Goal: Task Accomplishment & Management: Use online tool/utility

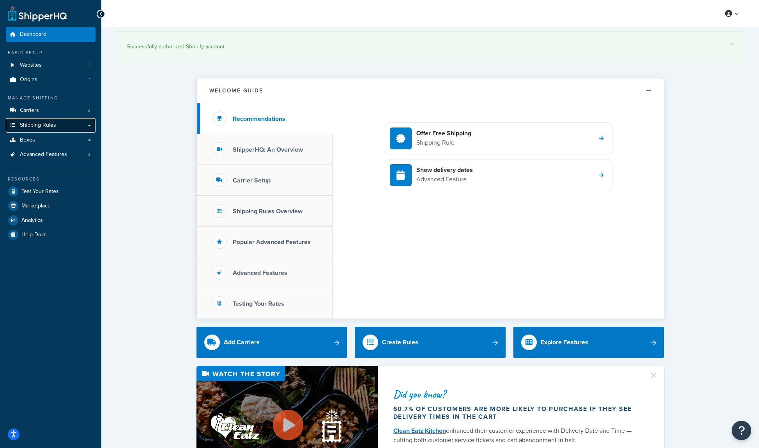
click at [50, 123] on span "Shipping Rules" at bounding box center [38, 125] width 36 height 7
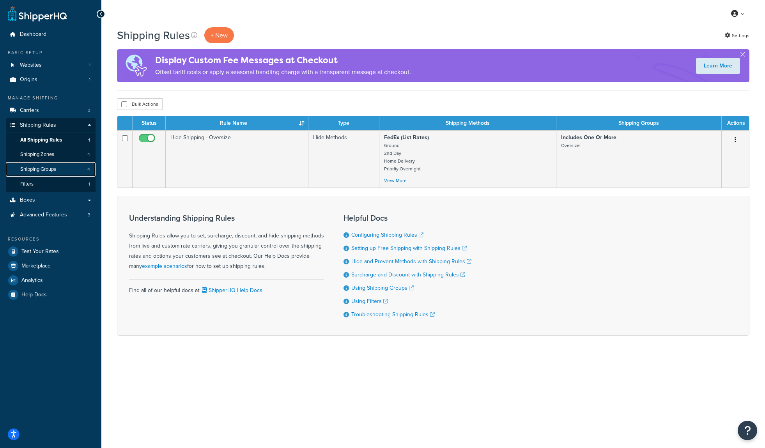
click at [59, 172] on link "Shipping Groups 4" at bounding box center [51, 169] width 90 height 14
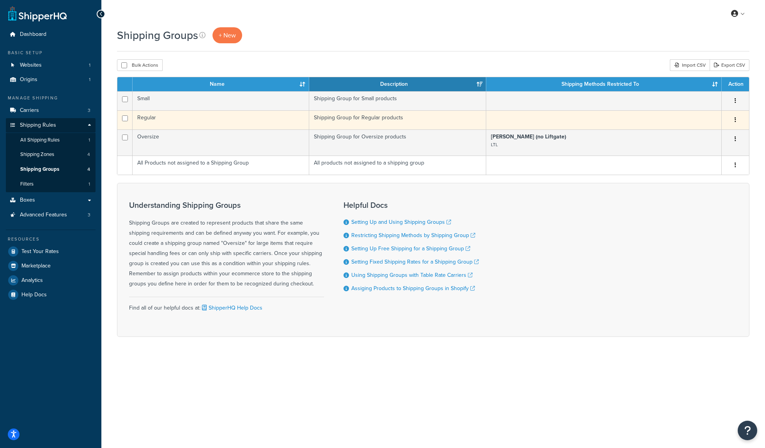
click at [156, 119] on td "Regular" at bounding box center [221, 119] width 177 height 19
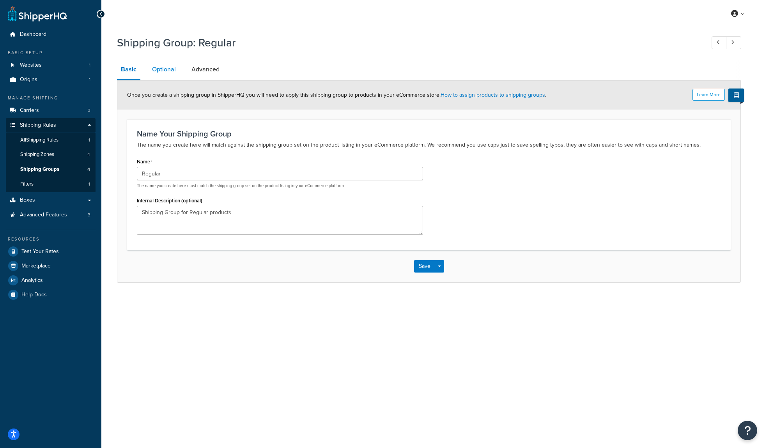
click at [163, 73] on link "Optional" at bounding box center [164, 69] width 32 height 19
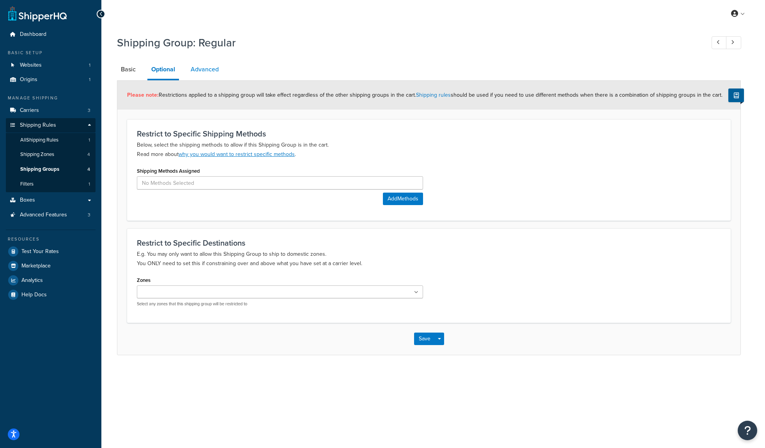
click at [216, 69] on link "Advanced" at bounding box center [205, 69] width 36 height 19
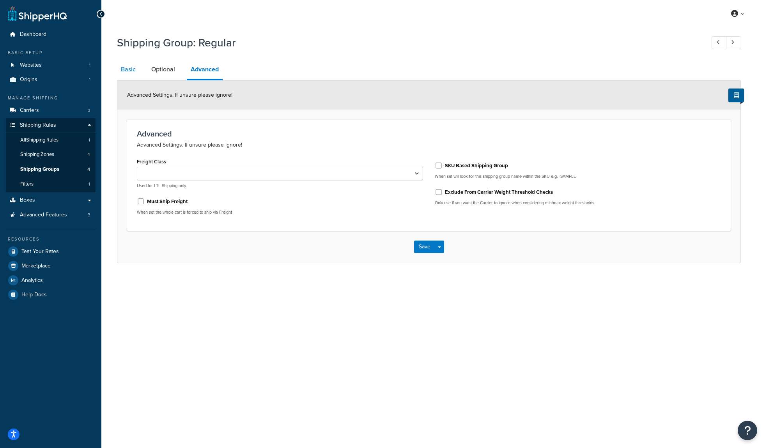
click at [132, 73] on link "Basic" at bounding box center [128, 69] width 23 height 19
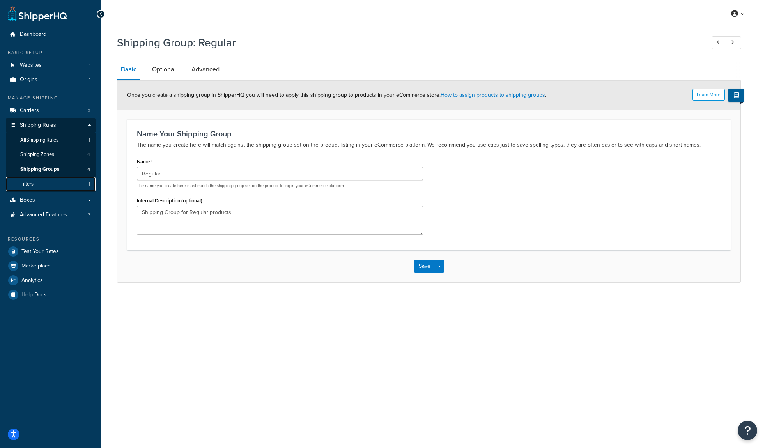
click at [55, 188] on link "Filters 1" at bounding box center [51, 184] width 90 height 14
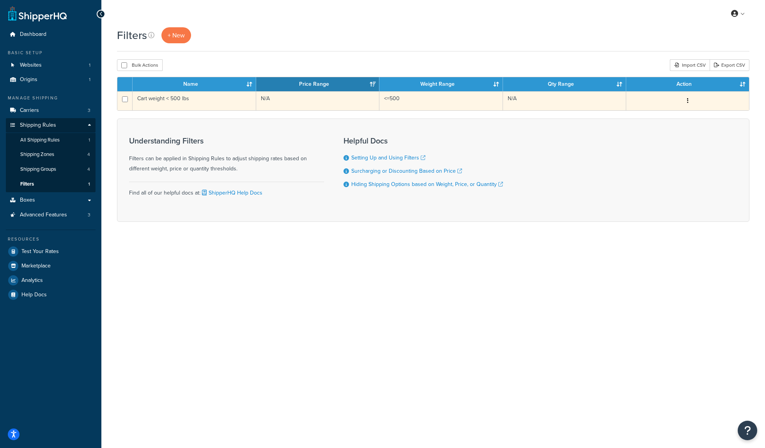
click at [178, 98] on td "Cart weight < 500 lbs" at bounding box center [195, 100] width 124 height 19
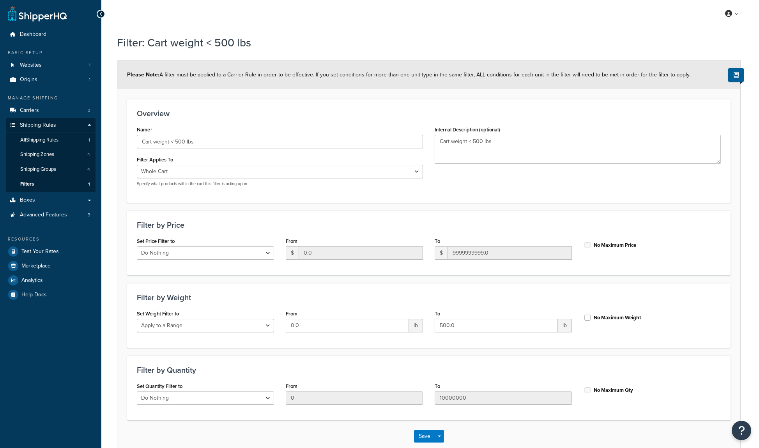
select select "range"
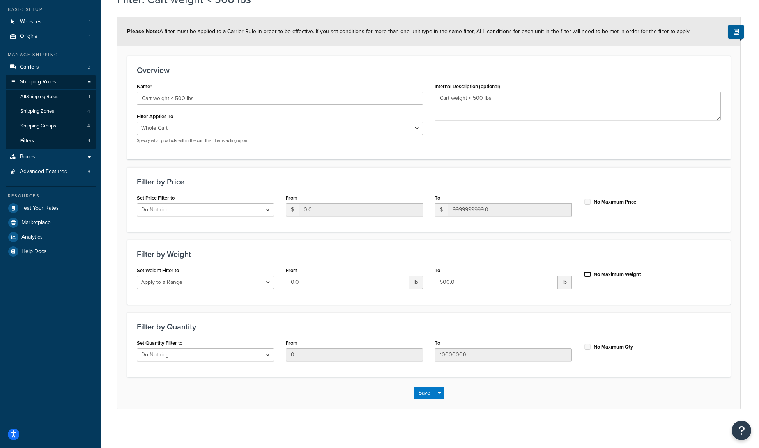
click at [587, 272] on input "No Maximum Weight" at bounding box center [588, 274] width 8 height 6
click at [588, 273] on input "No Maximum Weight" at bounding box center [588, 274] width 8 height 6
checkbox input "false"
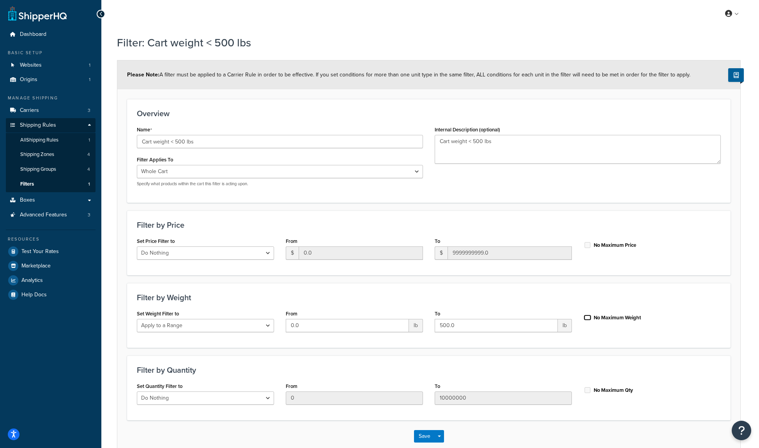
scroll to position [5, 0]
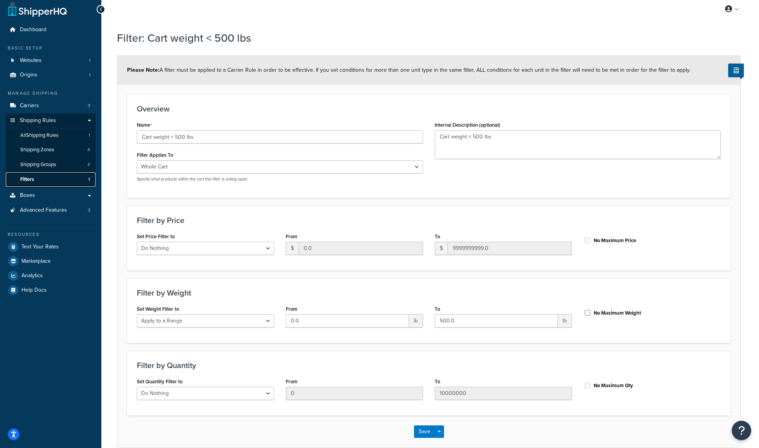
click at [57, 179] on link "Filters 1" at bounding box center [51, 179] width 90 height 14
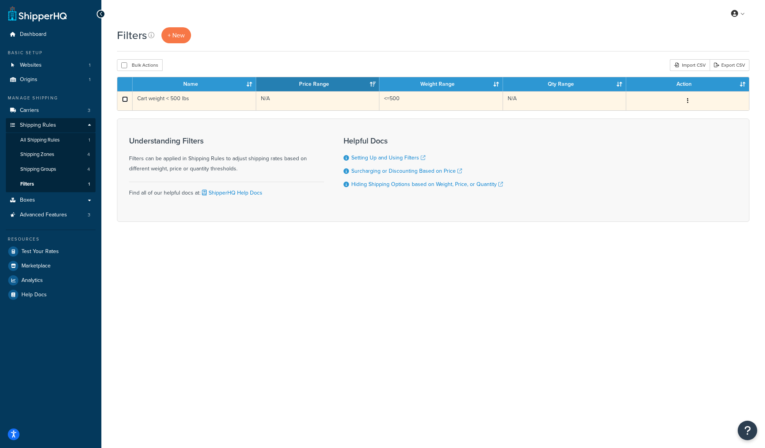
click at [124, 99] on input "checkbox" at bounding box center [125, 99] width 6 height 6
checkbox input "true"
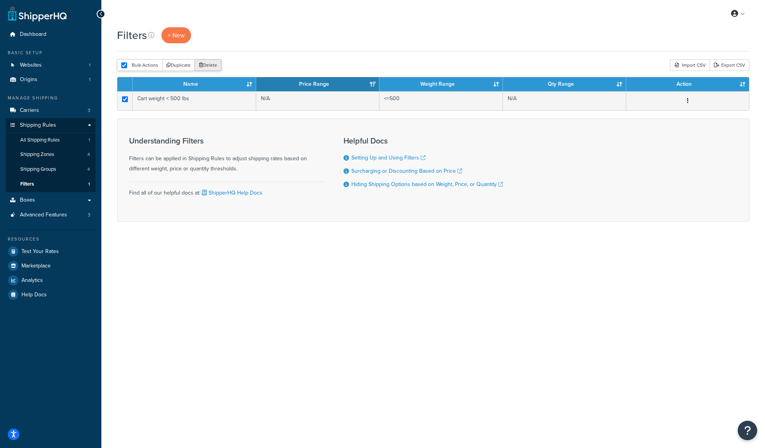
click at [217, 63] on button "Delete" at bounding box center [208, 65] width 27 height 12
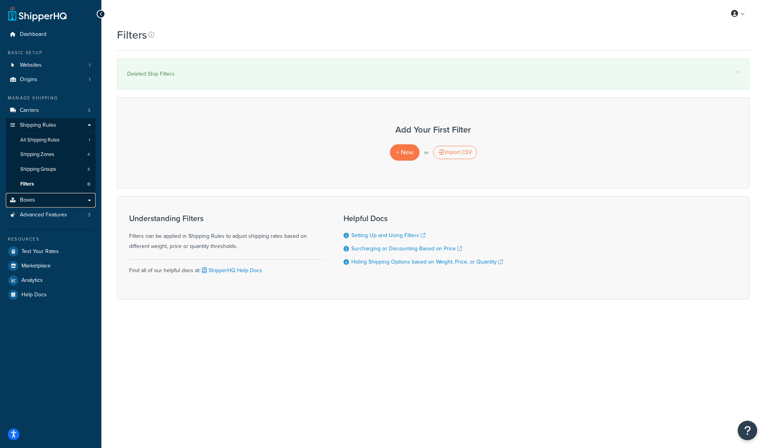
click at [89, 201] on link "Boxes" at bounding box center [51, 200] width 90 height 14
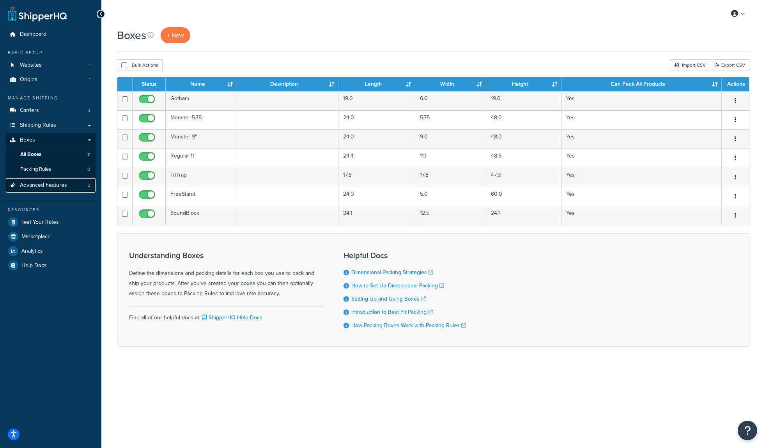
click at [52, 184] on span "Advanced Features" at bounding box center [43, 185] width 47 height 7
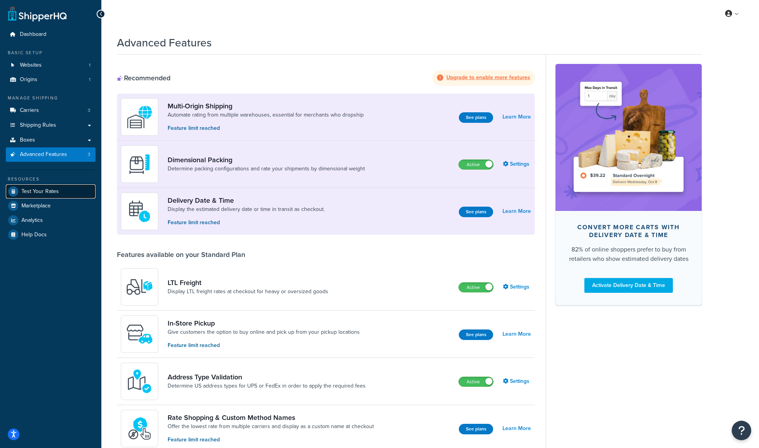
click at [50, 190] on span "Test Your Rates" at bounding box center [39, 191] width 37 height 7
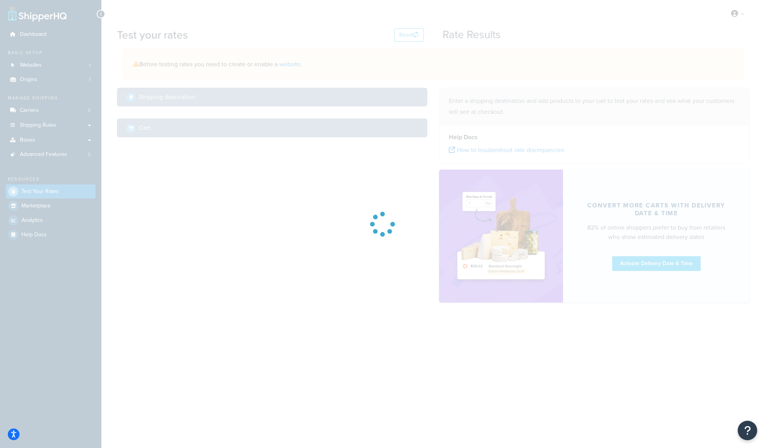
select select "[GEOGRAPHIC_DATA]"
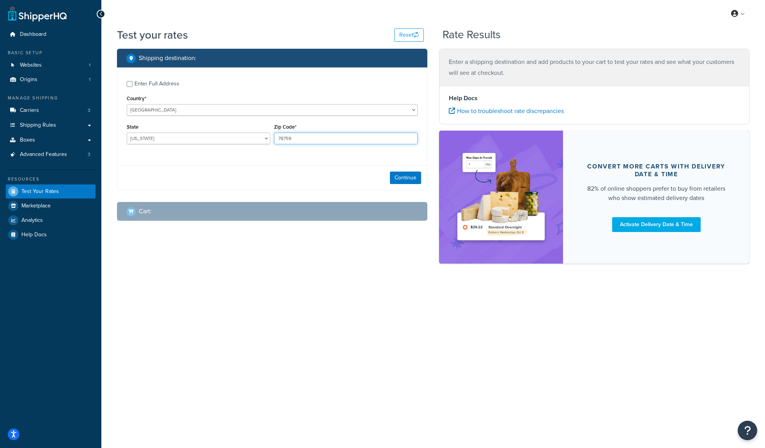
click at [289, 137] on input "78759" at bounding box center [345, 139] width 143 height 12
click at [286, 139] on input "78759" at bounding box center [345, 139] width 143 height 12
paste input "93103"
click at [292, 139] on input "7879310359" at bounding box center [345, 139] width 143 height 12
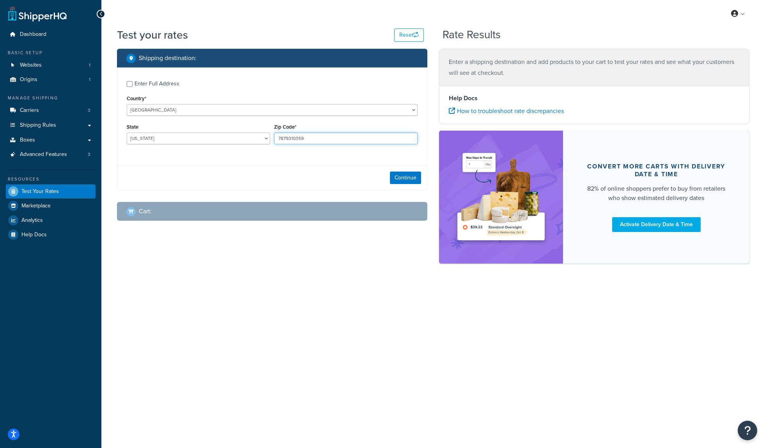
click at [292, 139] on input "7879310359" at bounding box center [345, 139] width 143 height 12
paste input "93103"
type input "93103"
click at [216, 137] on select "Alabama Alaska American Samoa Arizona Arkansas Armed Forces Americas Armed Forc…" at bounding box center [198, 139] width 143 height 12
select select "CA"
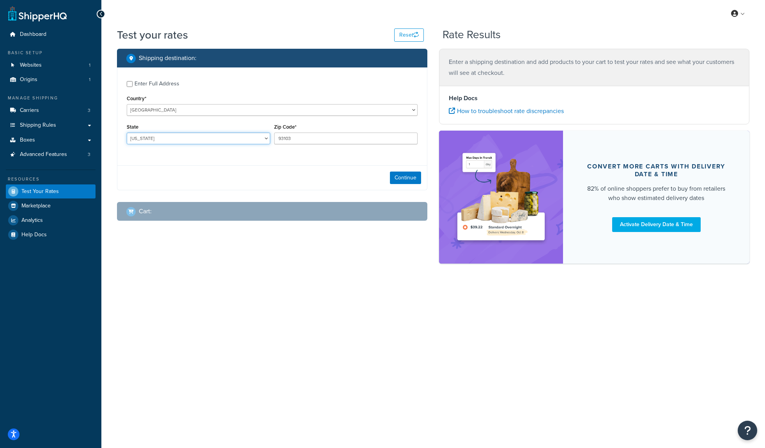
click at [127, 133] on select "Alabama Alaska American Samoa Arizona Arkansas Armed Forces Americas Armed Forc…" at bounding box center [198, 139] width 143 height 12
click at [174, 85] on div "Enter Full Address" at bounding box center [157, 83] width 45 height 11
click at [133, 85] on input "Enter Full Address" at bounding box center [130, 84] width 6 height 6
checkbox input "true"
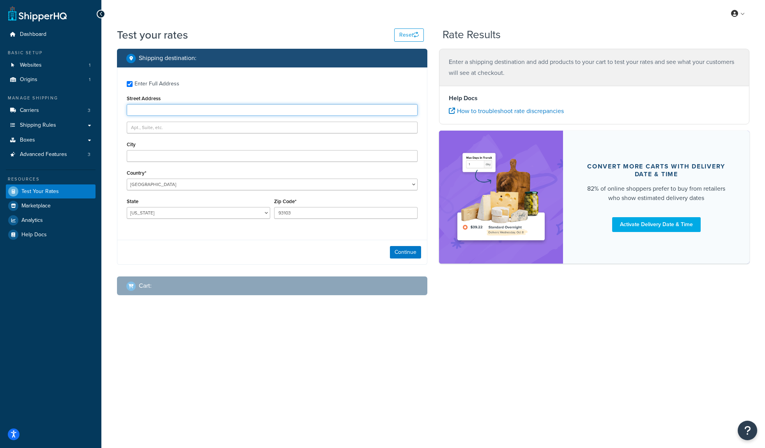
click at [171, 105] on input "Street Address" at bounding box center [272, 110] width 291 height 12
paste input "93103"
click at [163, 108] on input "93103" at bounding box center [272, 110] width 291 height 12
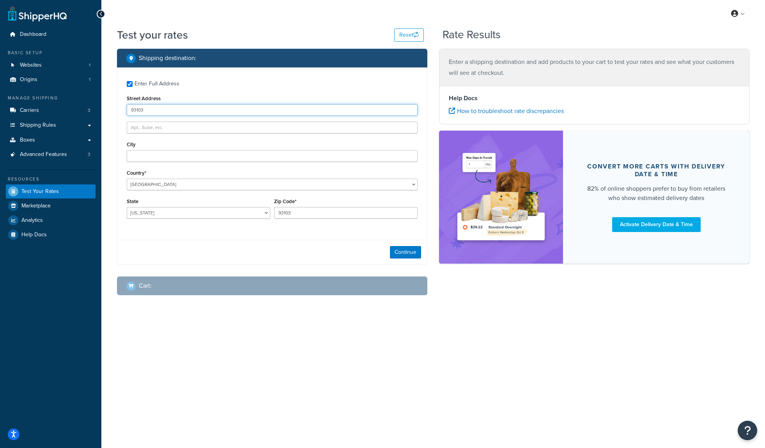
paste input "533 East Micheltorena Street"
type input "533 East Micheltorena Street"
click at [154, 158] on input "City" at bounding box center [272, 156] width 291 height 12
paste input "Santa Barbara"
type input "Santa Barbara"
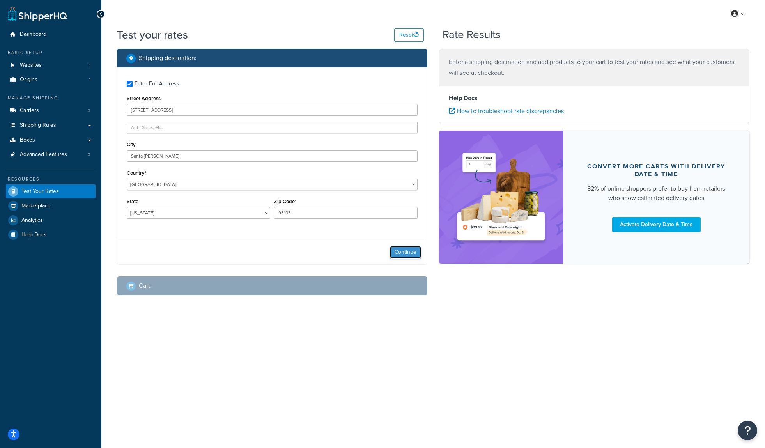
click at [397, 254] on button "Continue" at bounding box center [405, 252] width 31 height 12
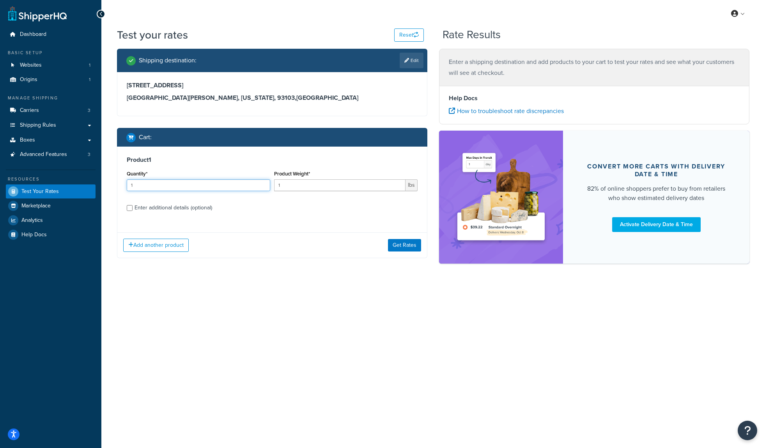
click at [164, 186] on input "1" at bounding box center [198, 185] width 143 height 12
type input "40"
drag, startPoint x: 295, startPoint y: 187, endPoint x: 263, endPoint y: 186, distance: 32.0
click at [263, 186] on div "Quantity* 40 Product Weight* 1 lbs" at bounding box center [272, 182] width 295 height 28
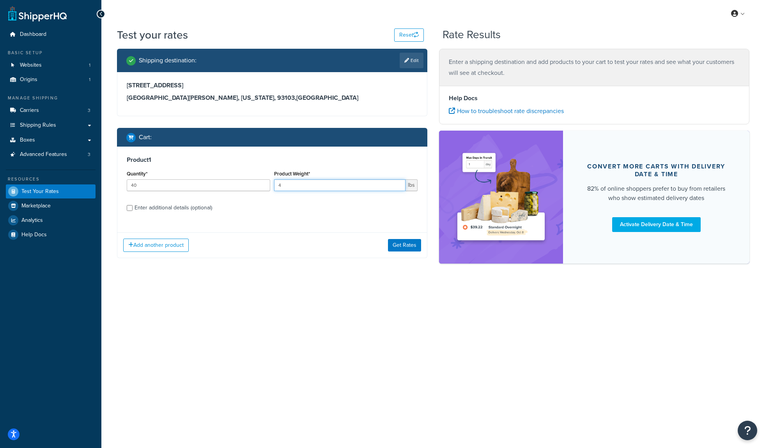
type input "4"
click at [273, 206] on label "Enter additional details (optional)" at bounding box center [276, 207] width 283 height 12
click at [133, 206] on input "Enter additional details (optional)" at bounding box center [130, 208] width 6 height 6
checkbox input "true"
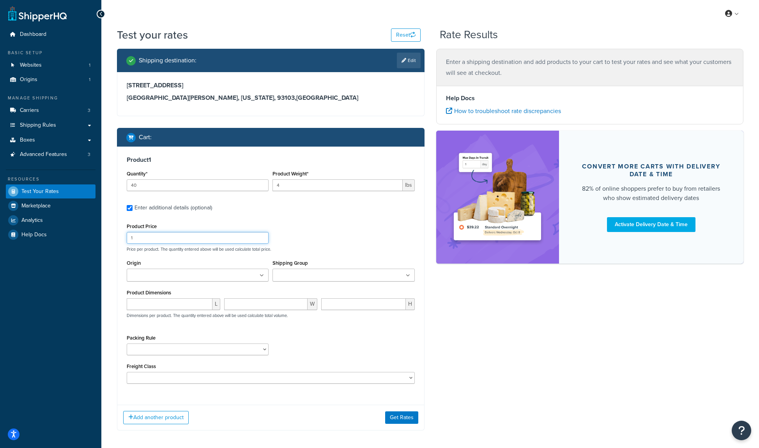
click at [189, 235] on input "1" at bounding box center [198, 238] width 142 height 12
type input "79"
click at [188, 276] on input "Origin" at bounding box center [163, 275] width 69 height 9
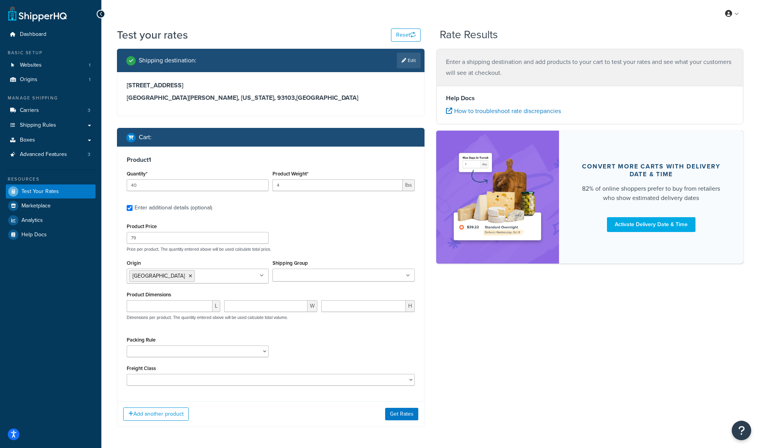
click at [291, 276] on input "Shipping Group" at bounding box center [309, 275] width 69 height 9
click at [181, 306] on input "number" at bounding box center [170, 306] width 86 height 12
click at [168, 307] on input "12" at bounding box center [170, 306] width 86 height 12
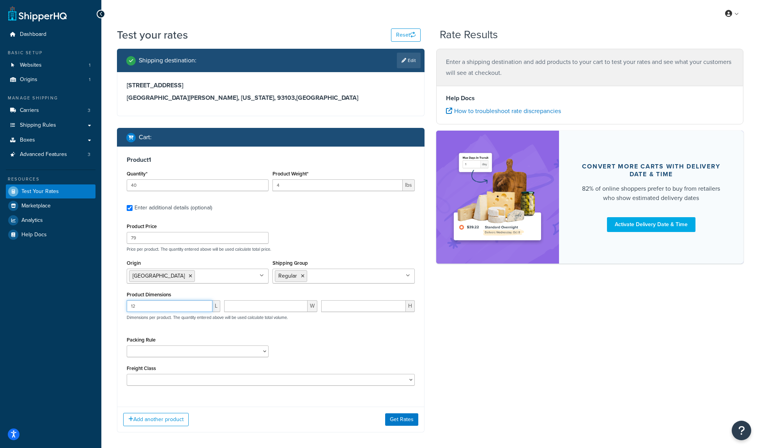
type input "12"
click at [372, 309] on input "number" at bounding box center [363, 306] width 85 height 12
type input "47"
click at [176, 305] on input "12" at bounding box center [170, 306] width 86 height 12
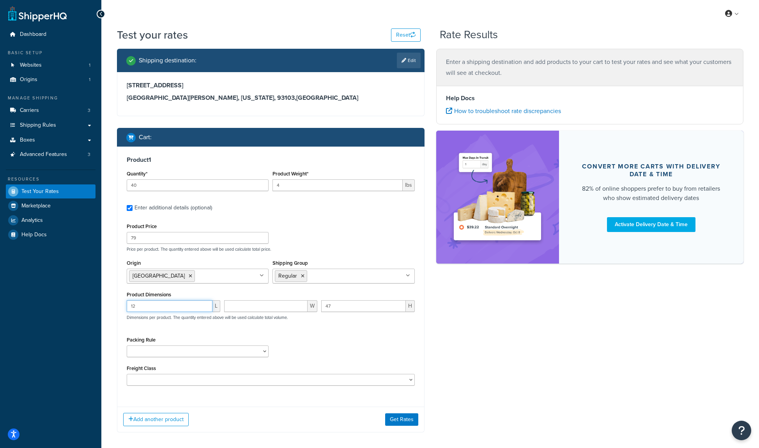
click at [176, 305] on input "12" at bounding box center [170, 306] width 86 height 12
click at [271, 308] on input "number" at bounding box center [266, 306] width 84 height 12
click at [182, 309] on input "24" at bounding box center [170, 306] width 86 height 12
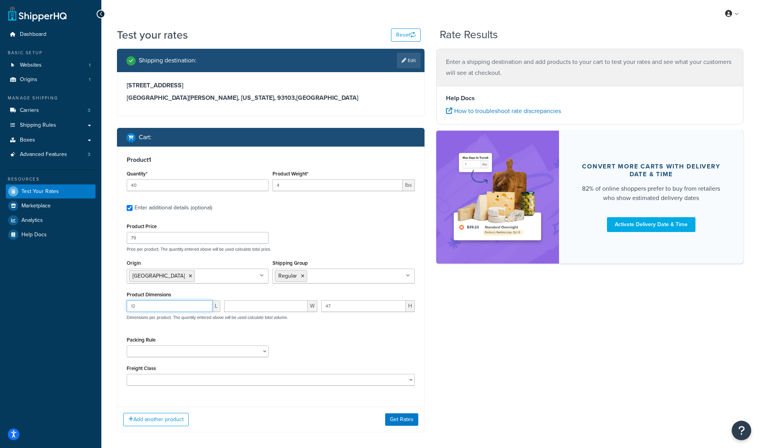
type input "12"
click at [287, 310] on input "number" at bounding box center [266, 306] width 84 height 12
type input "4"
click at [303, 332] on div "Product Price 79 Price per product. The quantity entered above will be used cal…" at bounding box center [271, 303] width 288 height 165
click at [250, 346] on select "Packing Rule" at bounding box center [198, 351] width 142 height 12
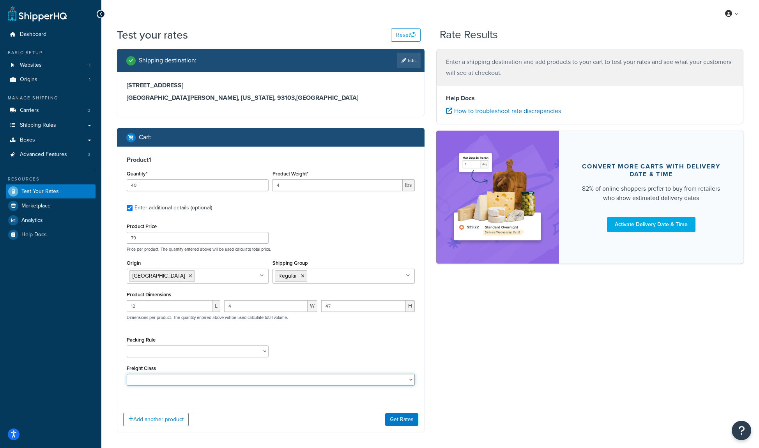
click at [308, 376] on select "50 55 60 65 70 77.5 85 92.5 100 110 125 150 175 200 250 300 400 500" at bounding box center [271, 380] width 288 height 12
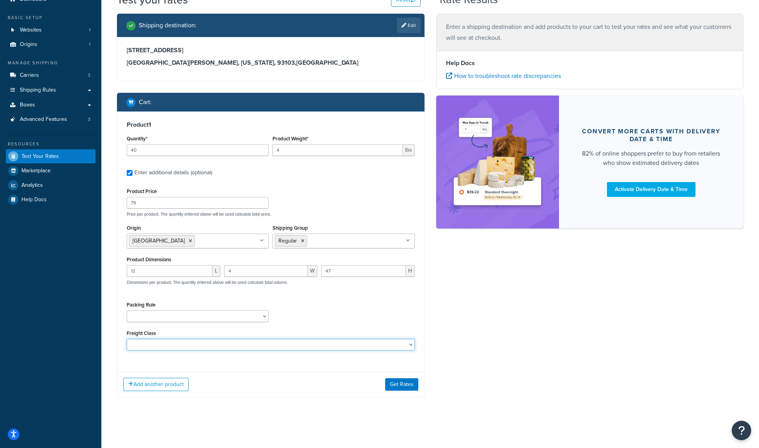
click at [342, 345] on select "50 55 60 65 70 77.5 85 92.5 100 110 125 150 175 200 250 300 400 500" at bounding box center [271, 345] width 288 height 12
click at [407, 381] on button "Get Rates" at bounding box center [401, 384] width 33 height 12
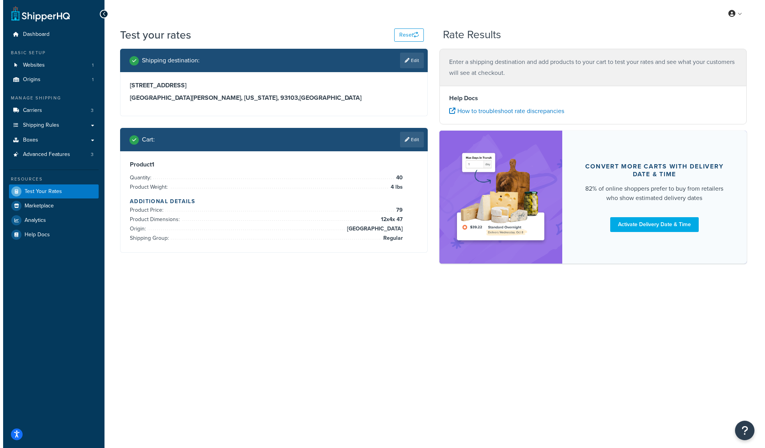
scroll to position [0, 0]
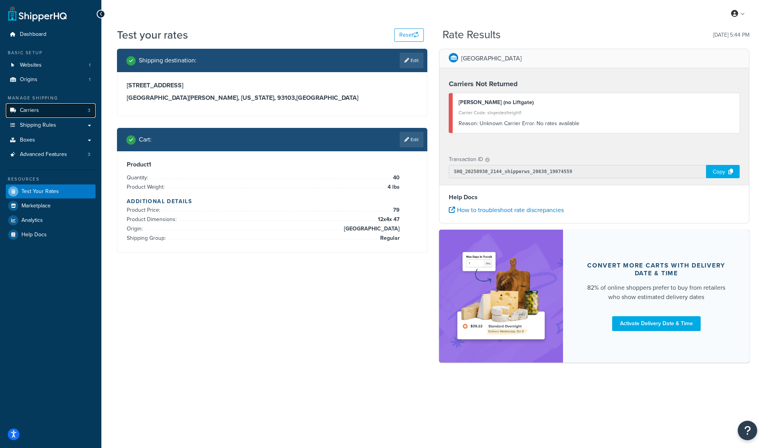
click at [38, 108] on span "Carriers" at bounding box center [29, 110] width 19 height 7
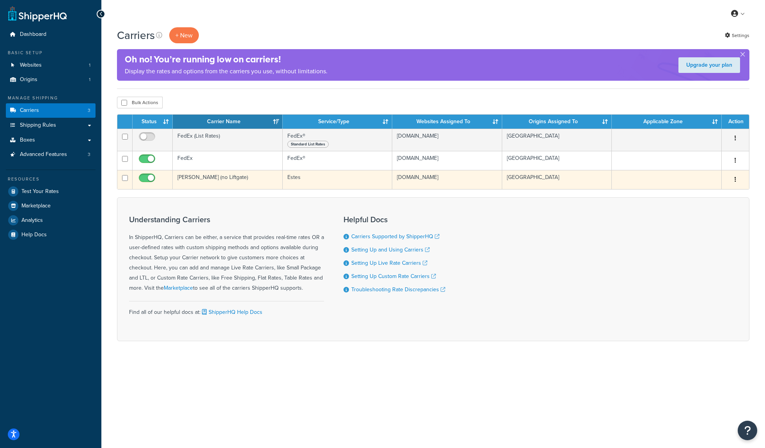
click at [152, 179] on input "checkbox" at bounding box center [147, 180] width 21 height 10
checkbox input "false"
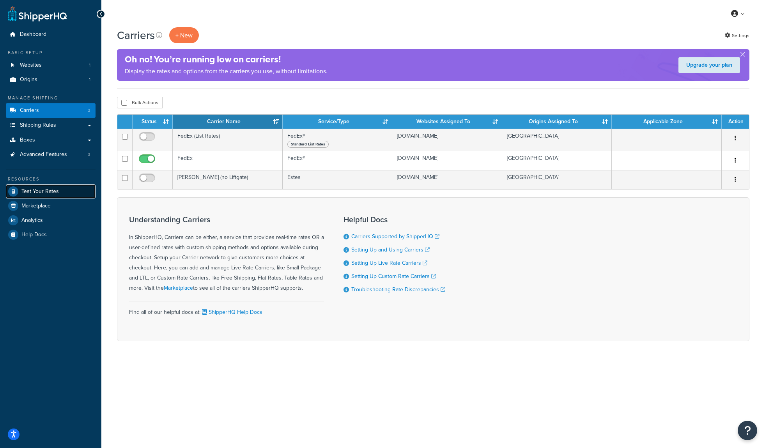
click at [61, 193] on link "Test Your Rates" at bounding box center [51, 191] width 90 height 14
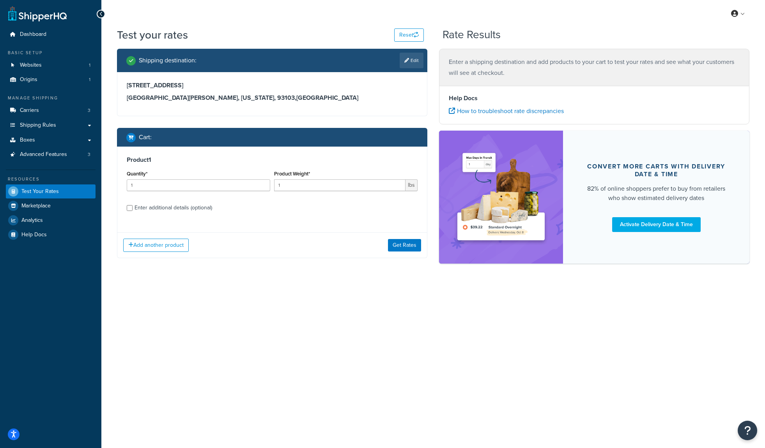
click at [214, 193] on div "Quantity* 1" at bounding box center [198, 182] width 147 height 28
click at [214, 187] on input "1" at bounding box center [198, 185] width 143 height 12
type input "40"
click at [310, 184] on input "1" at bounding box center [339, 185] width 131 height 12
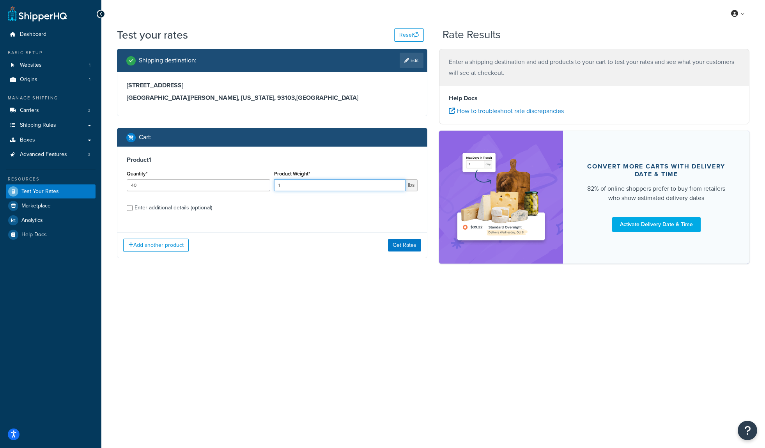
click at [310, 184] on input "1" at bounding box center [339, 185] width 131 height 12
type input "4"
click at [170, 211] on div "Enter additional details (optional)" at bounding box center [174, 207] width 78 height 11
click at [133, 211] on input "Enter additional details (optional)" at bounding box center [130, 208] width 6 height 6
checkbox input "true"
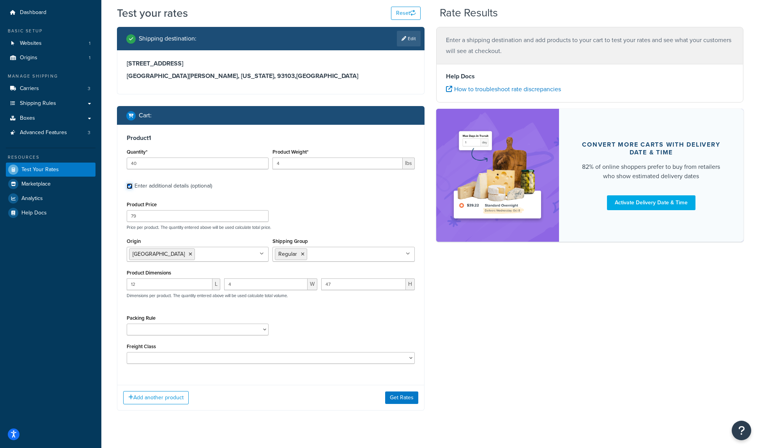
scroll to position [35, 0]
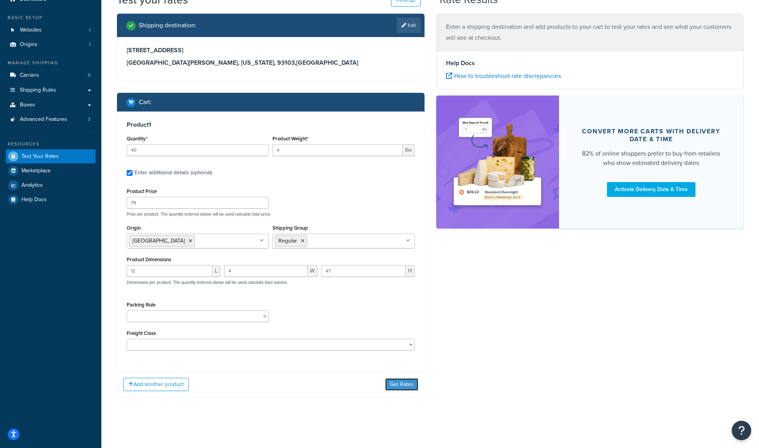
click at [405, 381] on button "Get Rates" at bounding box center [401, 384] width 33 height 12
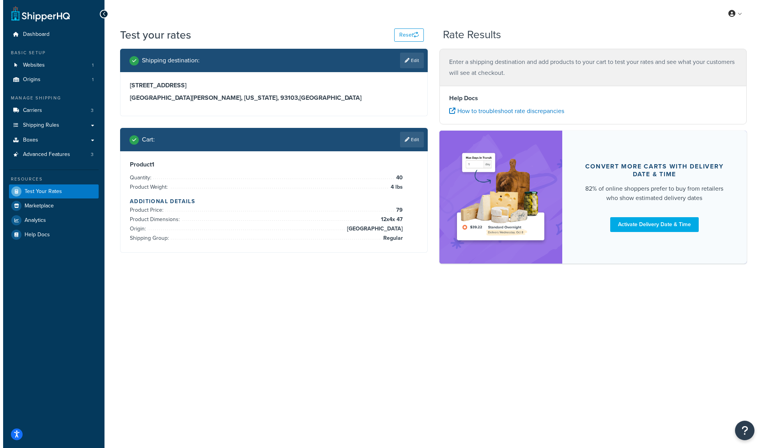
scroll to position [0, 0]
